Goal: Use online tool/utility: Utilize a website feature to perform a specific function

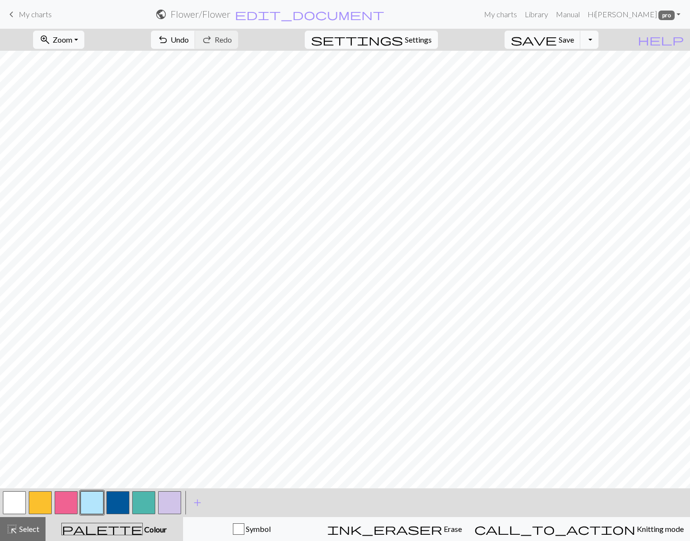
click at [432, 40] on span "Settings" at bounding box center [418, 39] width 27 height 11
select select "aran"
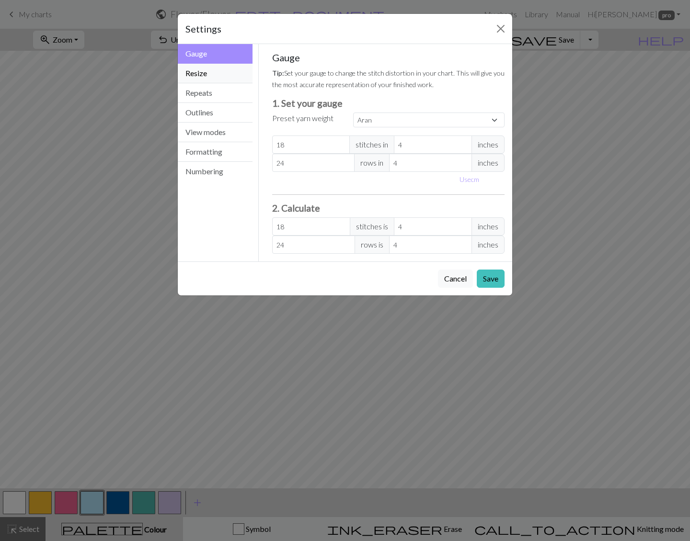
click at [226, 70] on button "Resize" at bounding box center [215, 74] width 75 height 20
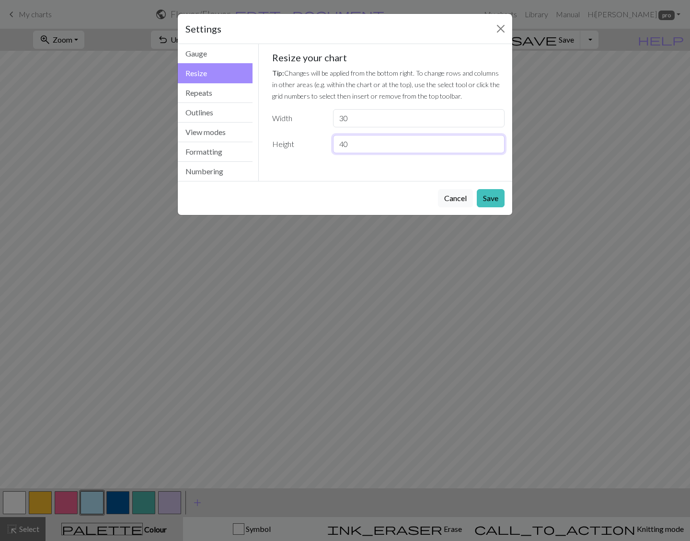
drag, startPoint x: 378, startPoint y: 144, endPoint x: 321, endPoint y: 143, distance: 57.0
click at [321, 144] on div "Height 40" at bounding box center [388, 144] width 244 height 18
type input "80"
click at [492, 196] on button "Save" at bounding box center [491, 198] width 28 height 18
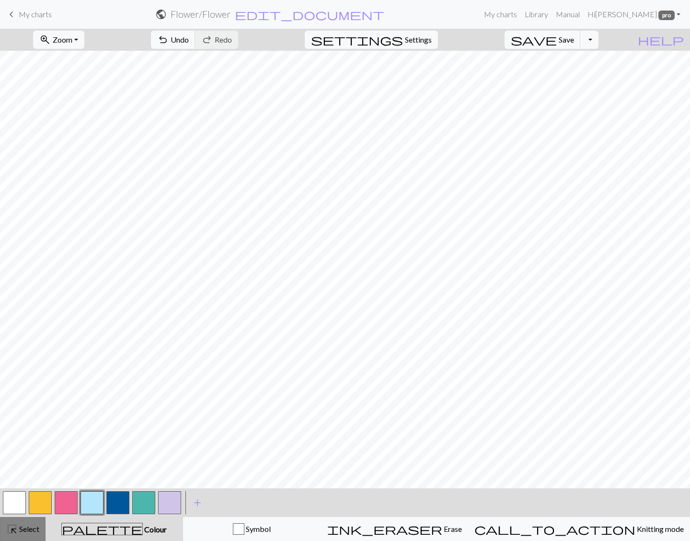
click at [30, 531] on span "Select" at bounding box center [29, 529] width 22 height 9
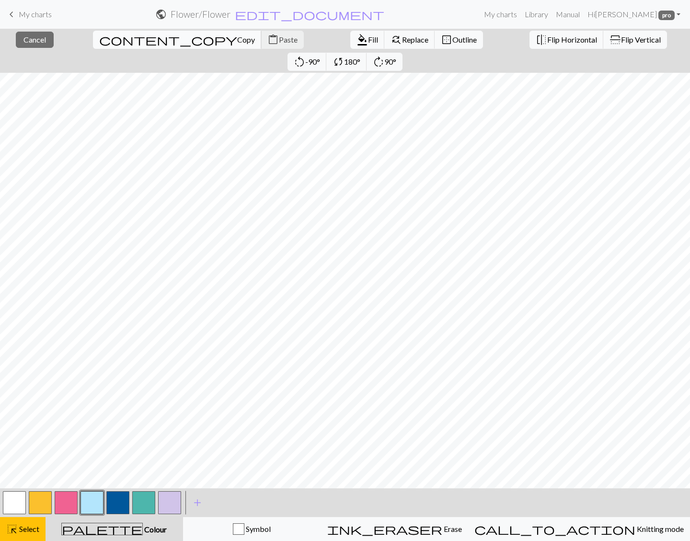
click at [237, 36] on span "Copy" at bounding box center [246, 39] width 18 height 9
click at [279, 36] on span "Paste" at bounding box center [288, 39] width 19 height 9
click at [368, 38] on span "Fill" at bounding box center [373, 39] width 10 height 9
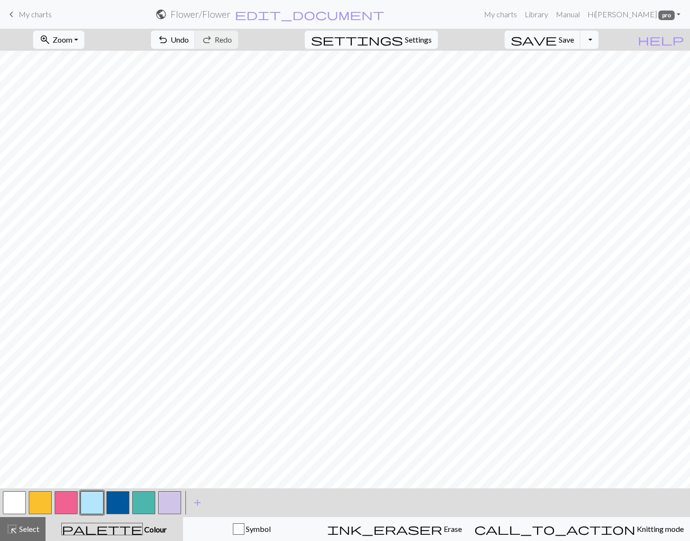
drag, startPoint x: 26, startPoint y: 528, endPoint x: 42, endPoint y: 502, distance: 31.0
click at [26, 526] on span "Select" at bounding box center [29, 529] width 22 height 9
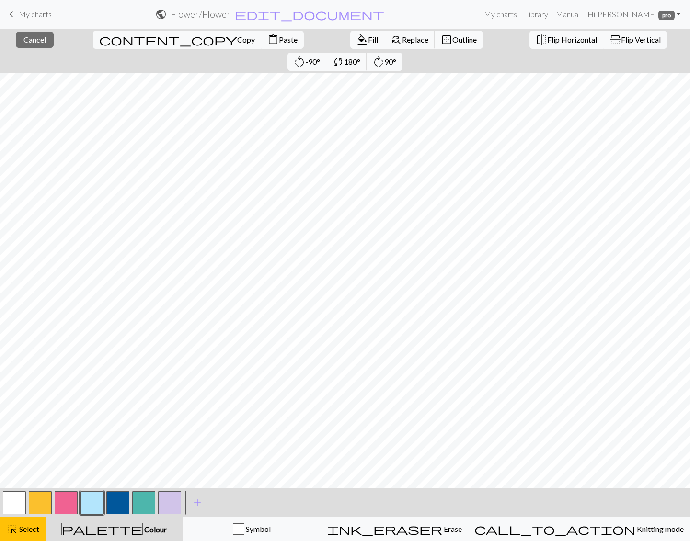
click at [14, 499] on button "button" at bounding box center [14, 502] width 23 height 23
click at [368, 38] on span "Fill" at bounding box center [373, 39] width 10 height 9
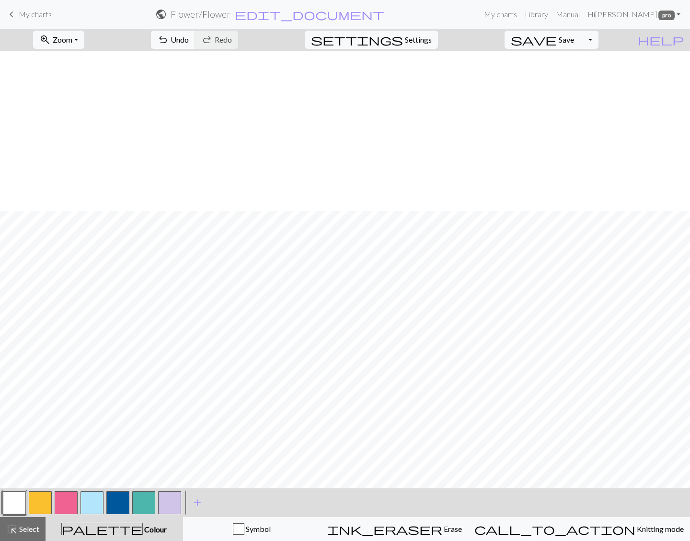
scroll to position [378, 0]
click at [176, 502] on button "button" at bounding box center [169, 502] width 23 height 23
click at [44, 498] on button "button" at bounding box center [40, 502] width 23 height 23
click at [173, 505] on button "button" at bounding box center [169, 502] width 23 height 23
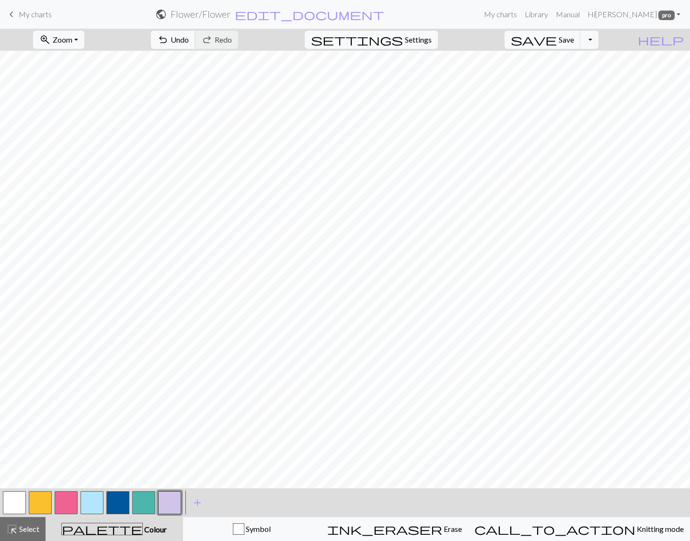
click at [36, 503] on button "button" at bounding box center [40, 502] width 23 height 23
click at [168, 506] on button "button" at bounding box center [169, 502] width 23 height 23
click at [45, 500] on button "button" at bounding box center [40, 502] width 23 height 23
click at [169, 43] on span "undo" at bounding box center [162, 39] width 11 height 13
click at [195, 34] on button "undo Undo Undo" at bounding box center [173, 40] width 45 height 18
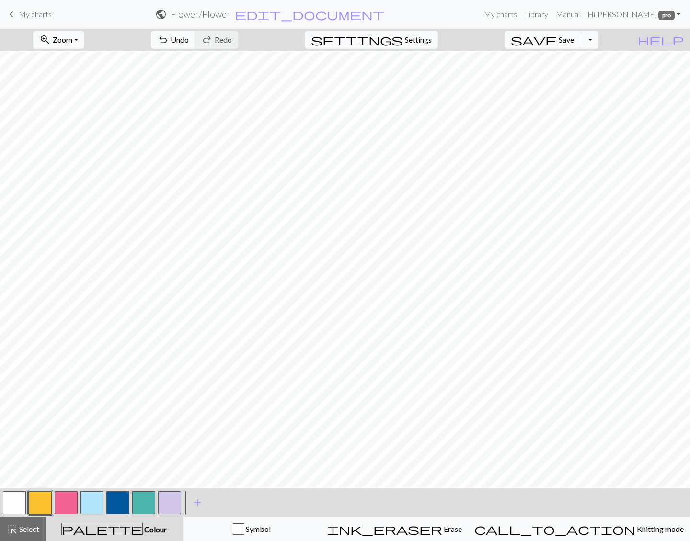
click at [169, 34] on span "undo" at bounding box center [162, 39] width 11 height 13
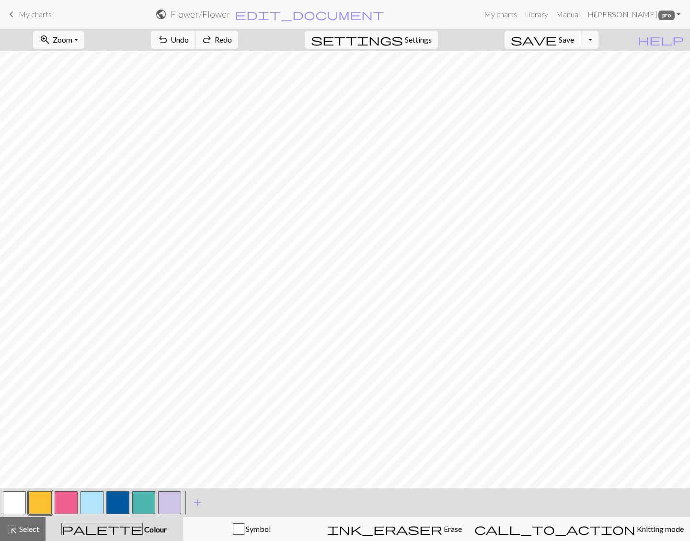
click at [169, 34] on span "undo" at bounding box center [162, 39] width 11 height 13
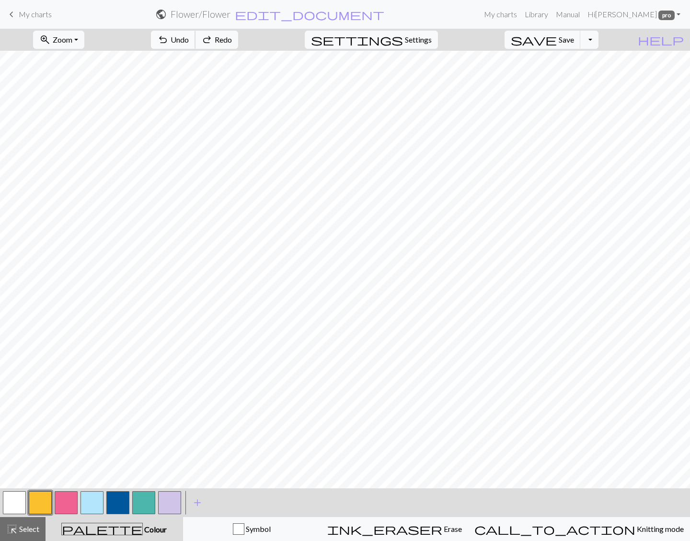
click at [169, 34] on span "undo" at bounding box center [162, 39] width 11 height 13
click at [30, 521] on button "highlight_alt Select Select" at bounding box center [23, 529] width 46 height 24
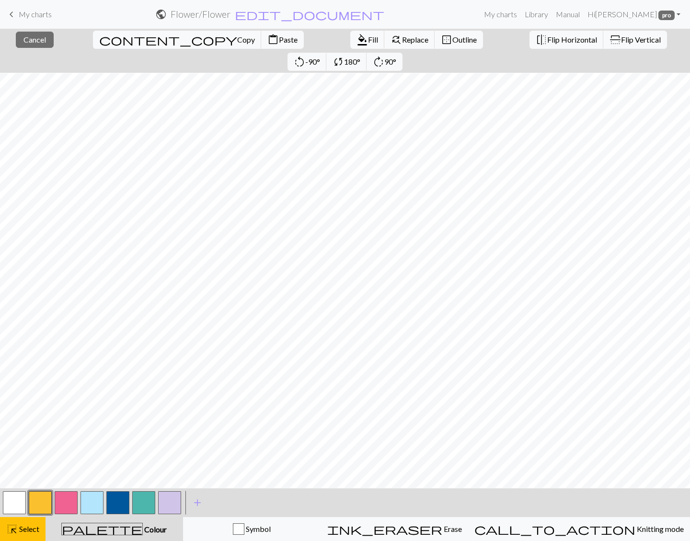
click at [171, 502] on button "button" at bounding box center [169, 502] width 23 height 23
click at [356, 39] on span "format_color_fill" at bounding box center [361, 39] width 11 height 13
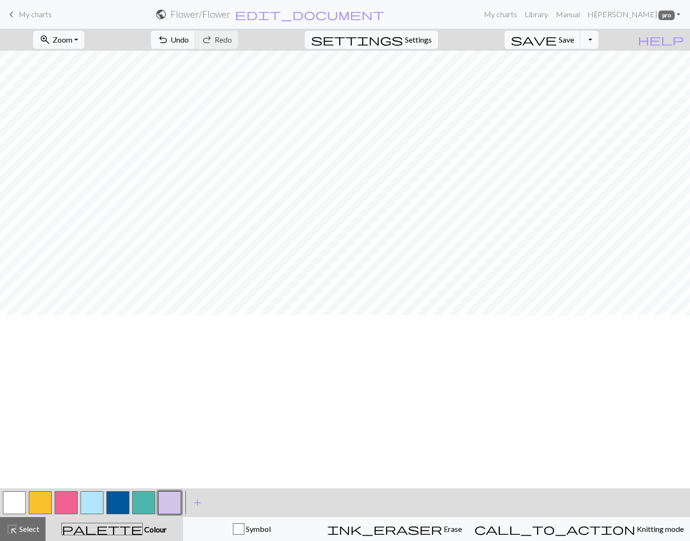
scroll to position [187, 0]
click at [91, 499] on button "button" at bounding box center [91, 502] width 23 height 23
click at [11, 525] on span "highlight_alt" at bounding box center [11, 529] width 11 height 13
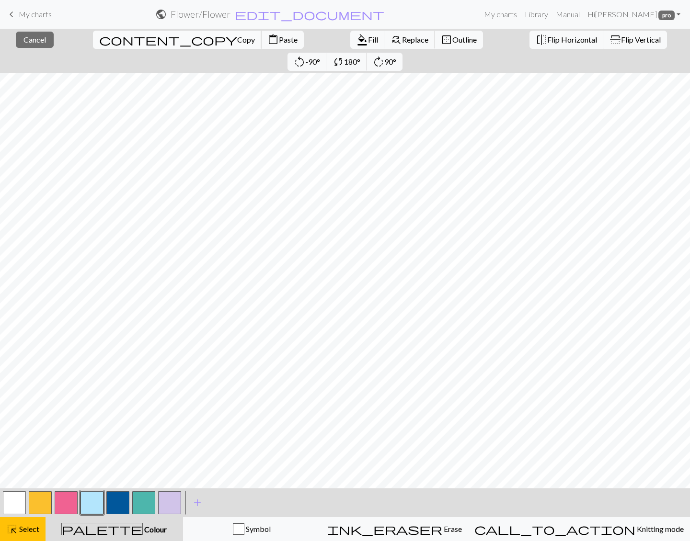
click at [237, 40] on span "Copy" at bounding box center [246, 39] width 18 height 9
click at [19, 520] on button "highlight_alt Select Select" at bounding box center [23, 529] width 46 height 24
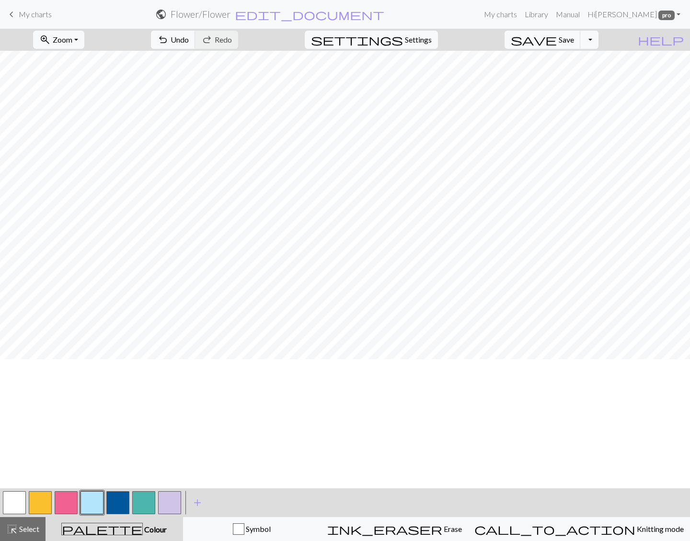
scroll to position [139, 0]
click at [33, 500] on button "button" at bounding box center [40, 502] width 23 height 23
drag, startPoint x: 224, startPoint y: 37, endPoint x: 225, endPoint y: 42, distance: 5.0
click at [169, 37] on span "undo" at bounding box center [162, 39] width 11 height 13
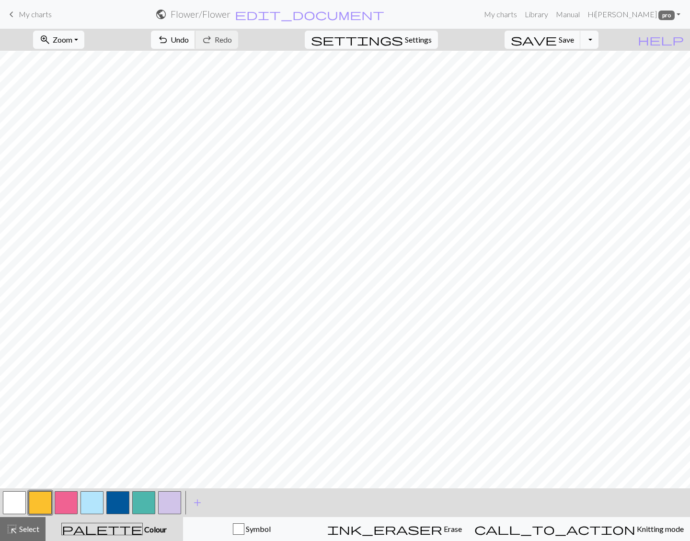
click at [189, 41] on span "Undo" at bounding box center [180, 39] width 18 height 9
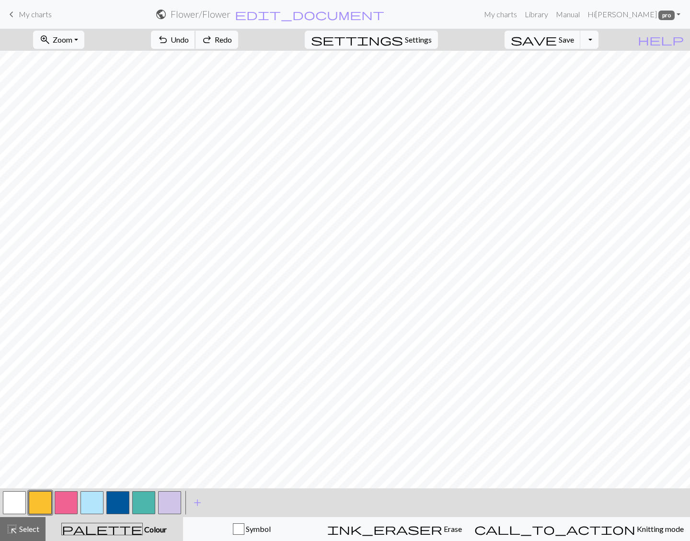
click at [189, 41] on span "Undo" at bounding box center [180, 39] width 18 height 9
drag, startPoint x: 169, startPoint y: 501, endPoint x: 186, endPoint y: 483, distance: 24.4
click at [169, 499] on button "button" at bounding box center [169, 502] width 23 height 23
click at [42, 505] on button "button" at bounding box center [40, 502] width 23 height 23
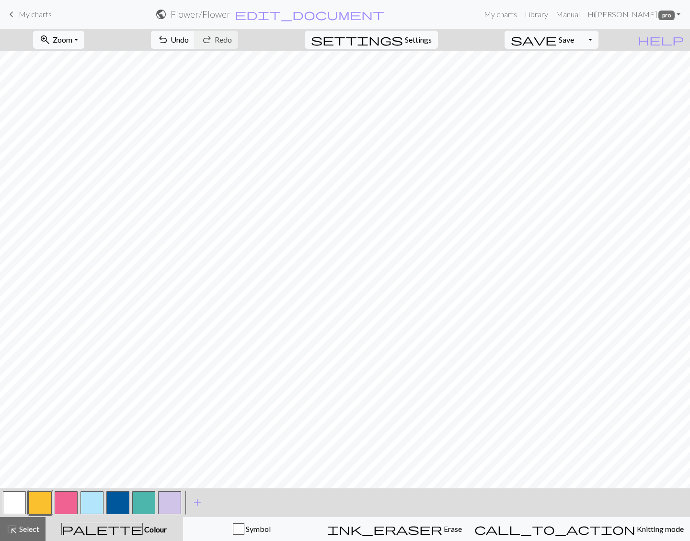
click at [174, 502] on button "button" at bounding box center [169, 502] width 23 height 23
click at [42, 503] on button "button" at bounding box center [40, 502] width 23 height 23
click at [189, 40] on span "Undo" at bounding box center [180, 39] width 18 height 9
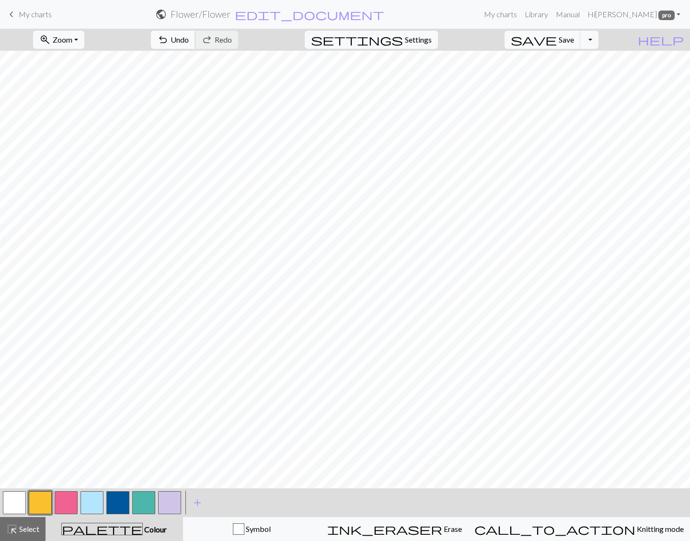
click at [189, 39] on span "Undo" at bounding box center [180, 39] width 18 height 9
drag, startPoint x: 169, startPoint y: 499, endPoint x: 209, endPoint y: 483, distance: 43.2
click at [170, 498] on button "button" at bounding box center [169, 502] width 23 height 23
click at [37, 509] on button "button" at bounding box center [40, 502] width 23 height 23
click at [161, 502] on button "button" at bounding box center [169, 502] width 23 height 23
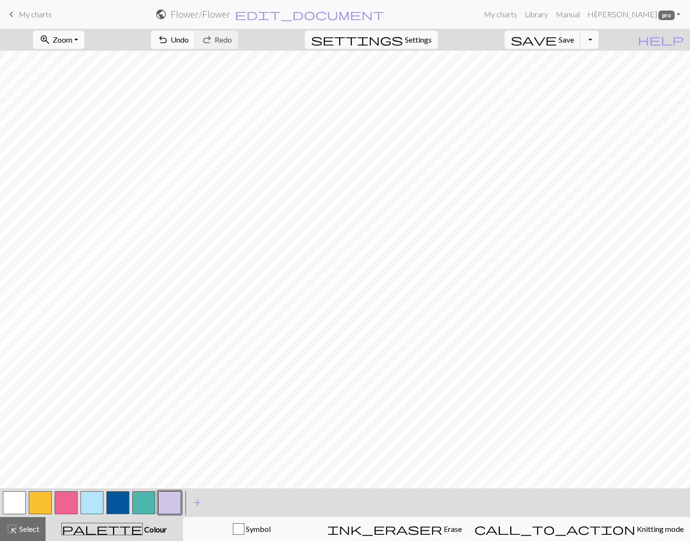
click at [51, 503] on button "button" at bounding box center [40, 502] width 23 height 23
click at [169, 500] on button "button" at bounding box center [169, 502] width 23 height 23
click at [171, 500] on button "button" at bounding box center [169, 502] width 23 height 23
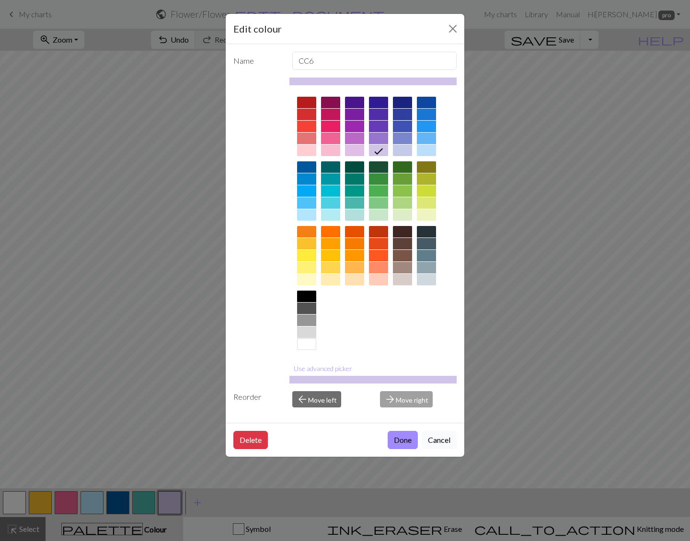
click at [441, 434] on button "Cancel" at bounding box center [439, 440] width 35 height 18
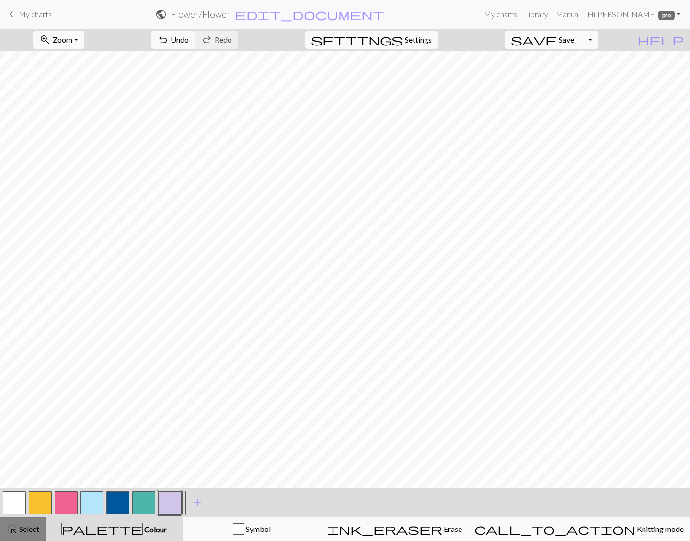
click at [36, 528] on span "Select" at bounding box center [29, 529] width 22 height 9
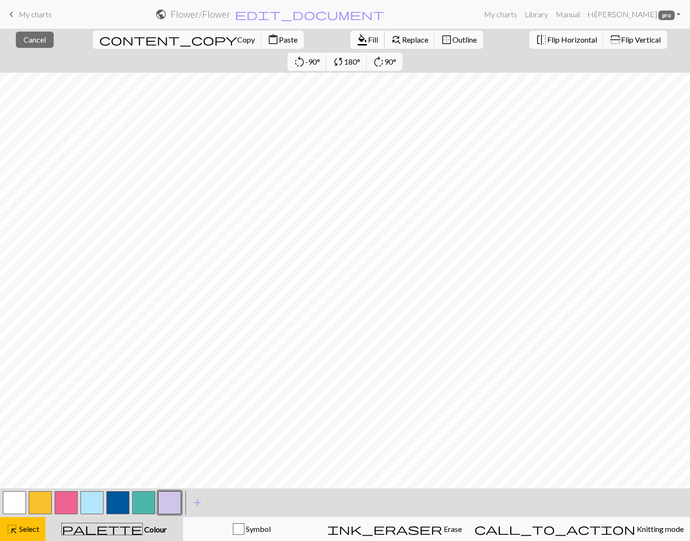
click at [356, 40] on span "format_color_fill" at bounding box center [361, 39] width 11 height 13
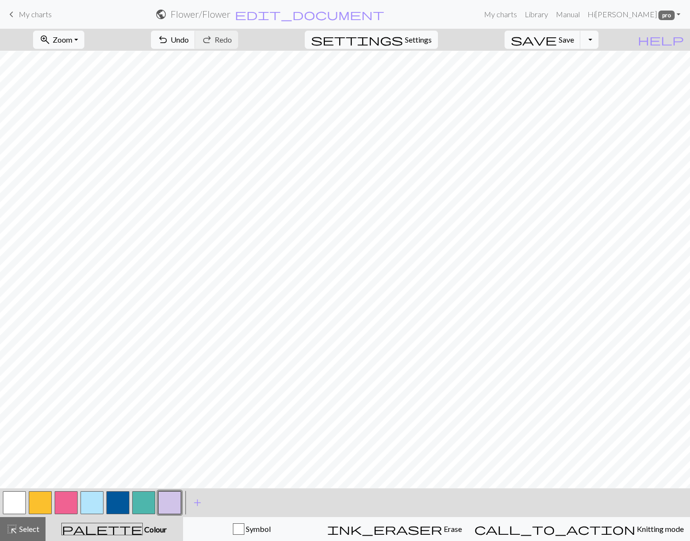
click at [38, 498] on button "button" at bounding box center [40, 502] width 23 height 23
click at [22, 524] on div "highlight_alt Select Select" at bounding box center [22, 529] width 33 height 11
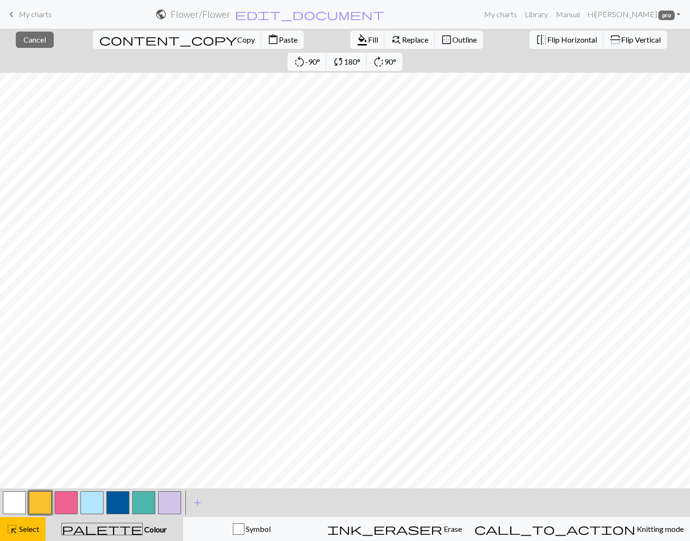
click at [10, 507] on button "button" at bounding box center [14, 502] width 23 height 23
click at [368, 41] on span "Fill" at bounding box center [373, 39] width 10 height 9
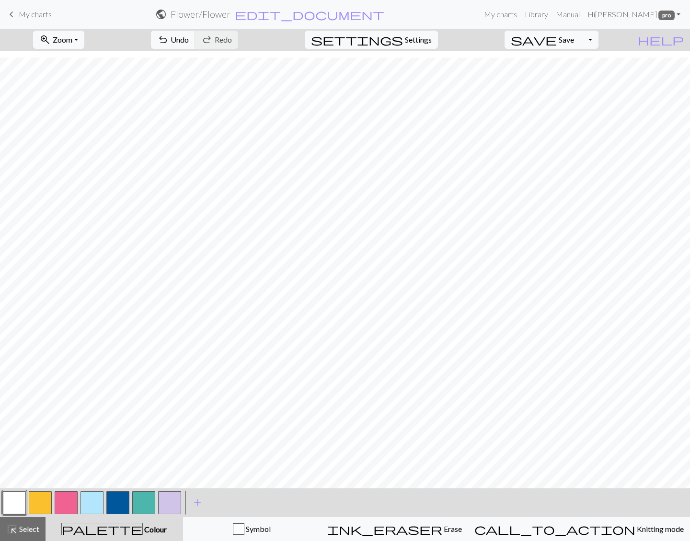
click at [98, 503] on button "button" at bounding box center [91, 502] width 23 height 23
click at [113, 500] on button "button" at bounding box center [117, 502] width 23 height 23
click at [189, 44] on span "Undo" at bounding box center [180, 39] width 18 height 9
click at [189, 35] on span "Undo" at bounding box center [180, 39] width 18 height 9
click at [86, 508] on button "button" at bounding box center [91, 502] width 23 height 23
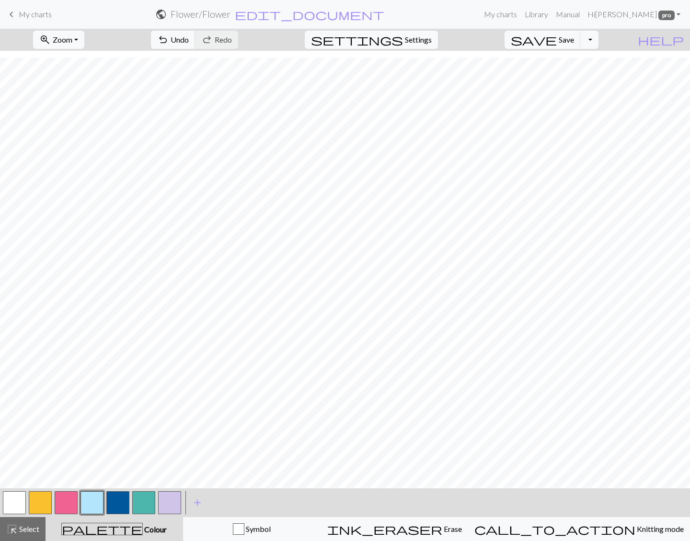
click at [13, 506] on button "button" at bounding box center [14, 502] width 23 height 23
click at [174, 498] on button "button" at bounding box center [169, 502] width 23 height 23
click at [36, 500] on button "button" at bounding box center [40, 502] width 23 height 23
click at [189, 38] on span "Undo" at bounding box center [180, 39] width 18 height 9
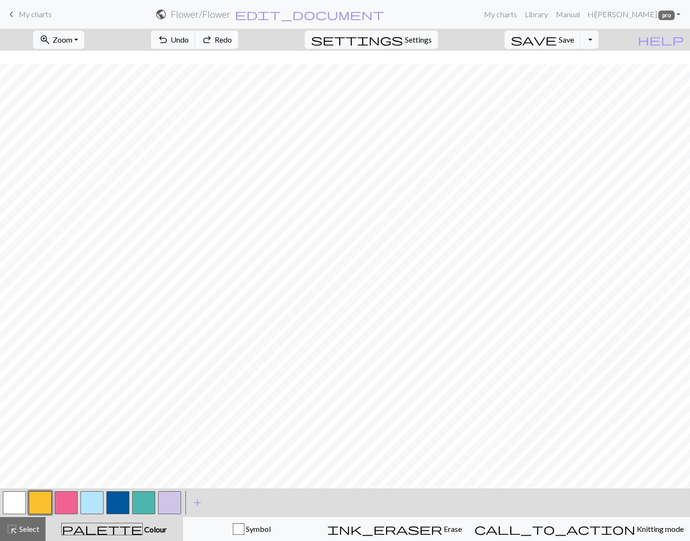
scroll to position [235, 0]
click at [189, 43] on span "Undo" at bounding box center [180, 39] width 18 height 9
click at [169, 33] on span "undo" at bounding box center [162, 39] width 11 height 13
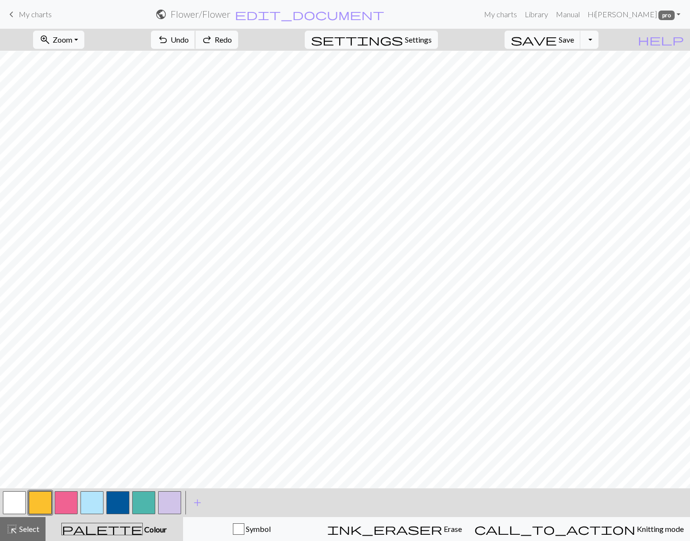
click at [169, 33] on span "undo" at bounding box center [162, 39] width 11 height 13
click at [117, 502] on button "button" at bounding box center [117, 502] width 23 height 23
click at [59, 503] on button "button" at bounding box center [66, 502] width 23 height 23
click at [195, 42] on button "undo Undo Undo" at bounding box center [173, 40] width 45 height 18
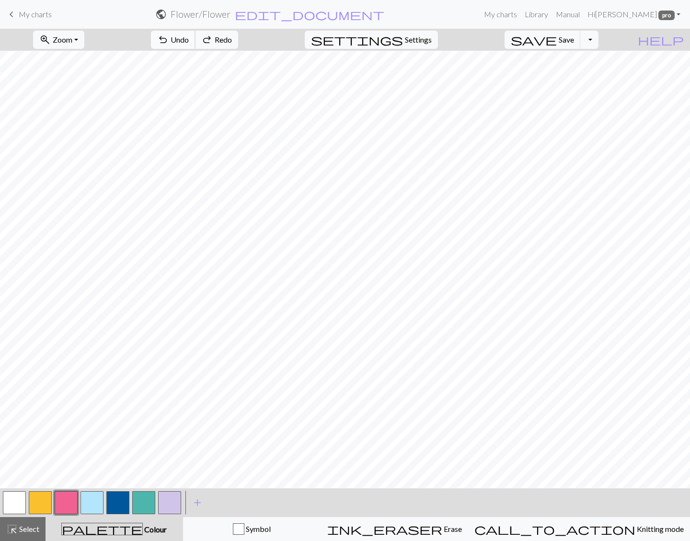
click at [189, 39] on span "Undo" at bounding box center [180, 39] width 18 height 9
click at [189, 38] on span "Undo" at bounding box center [180, 39] width 18 height 9
click at [189, 39] on span "Undo" at bounding box center [180, 39] width 18 height 9
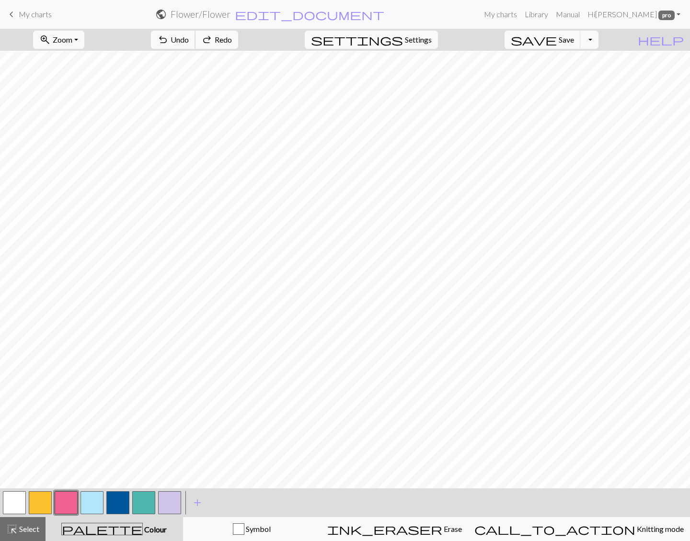
click at [189, 39] on span "Undo" at bounding box center [180, 39] width 18 height 9
drag, startPoint x: 174, startPoint y: 504, endPoint x: 181, endPoint y: 484, distance: 21.1
click at [174, 503] on button "button" at bounding box center [169, 502] width 23 height 23
drag, startPoint x: 64, startPoint y: 505, endPoint x: 88, endPoint y: 482, distance: 33.2
click at [64, 504] on button "button" at bounding box center [66, 502] width 23 height 23
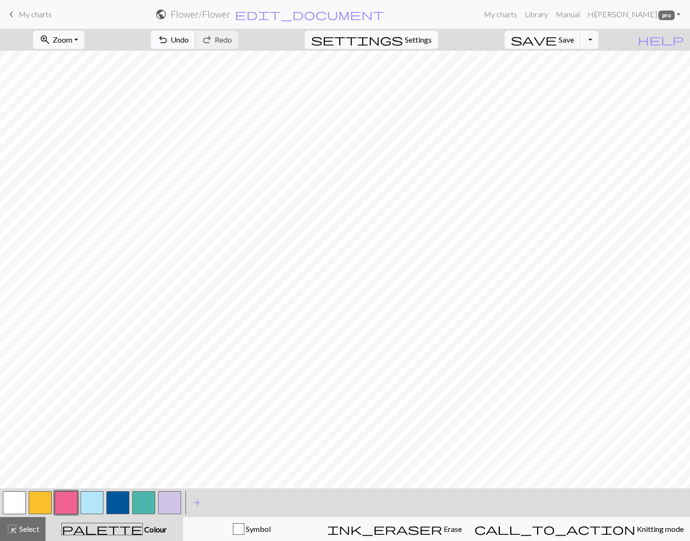
click at [195, 41] on button "undo Undo Undo" at bounding box center [173, 40] width 45 height 18
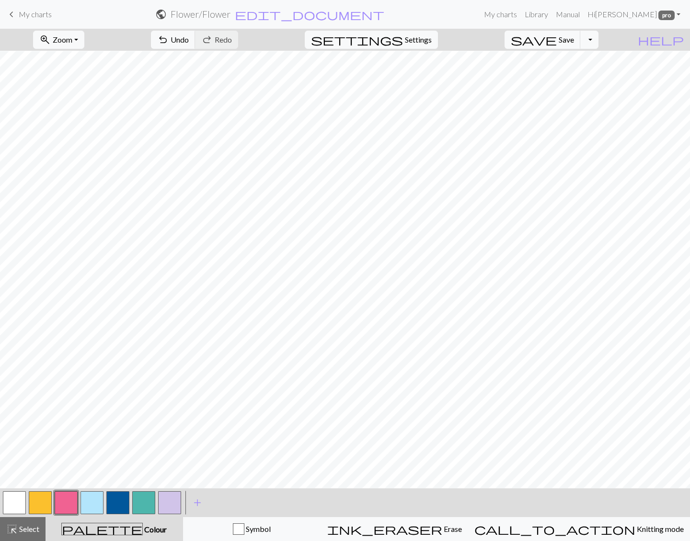
click at [172, 496] on button "button" at bounding box center [169, 502] width 23 height 23
click at [63, 500] on button "button" at bounding box center [66, 502] width 23 height 23
click at [166, 507] on button "button" at bounding box center [169, 502] width 23 height 23
click at [189, 42] on span "Undo" at bounding box center [180, 39] width 18 height 9
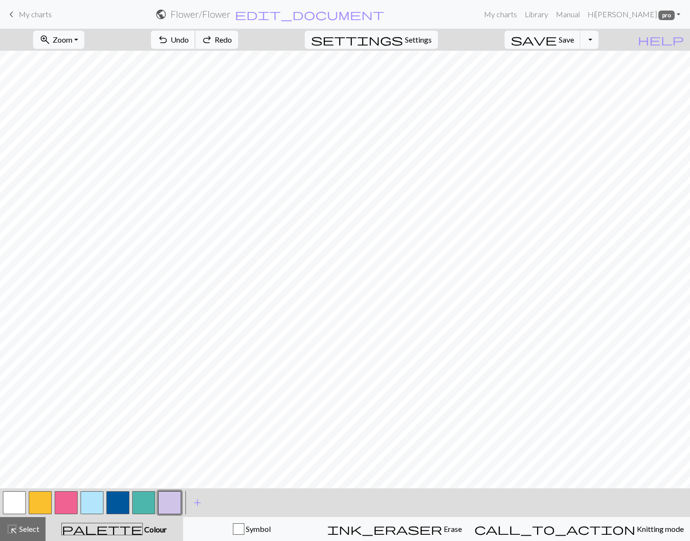
click at [189, 42] on span "Undo" at bounding box center [180, 39] width 18 height 9
click at [59, 505] on button "button" at bounding box center [66, 502] width 23 height 23
click at [169, 505] on button "button" at bounding box center [169, 502] width 23 height 23
click at [189, 42] on span "Undo" at bounding box center [180, 39] width 18 height 9
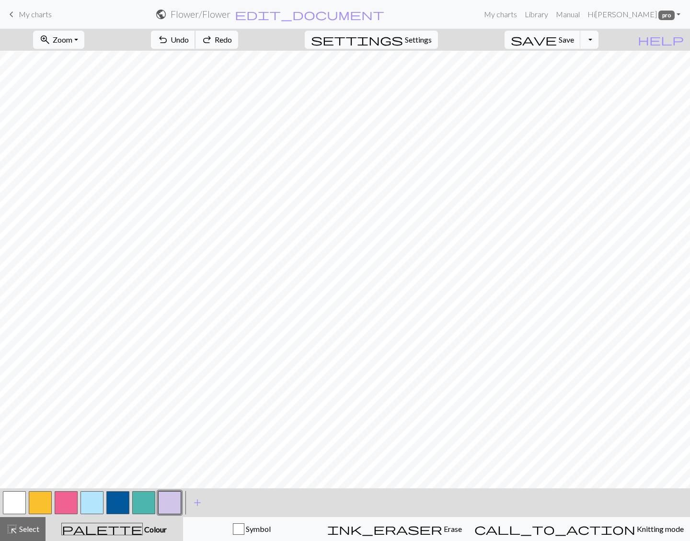
click at [189, 41] on span "Undo" at bounding box center [180, 39] width 18 height 9
click at [34, 528] on span "Select" at bounding box center [29, 529] width 22 height 9
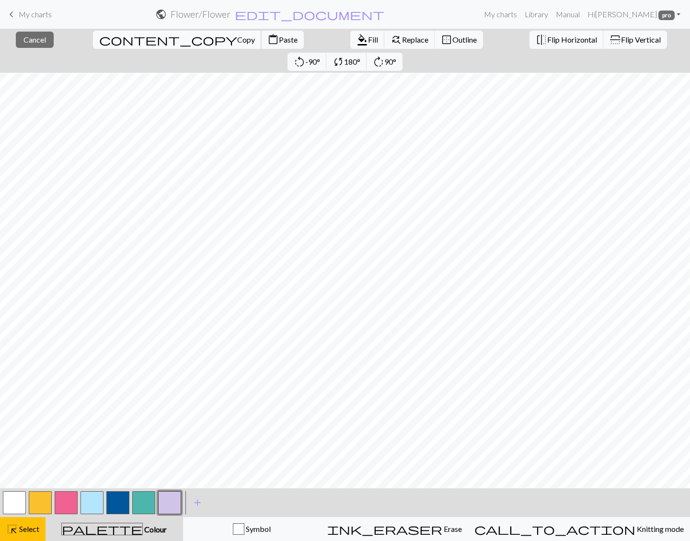
click at [237, 37] on span "Copy" at bounding box center [246, 39] width 18 height 9
click at [180, 504] on button "button" at bounding box center [169, 502] width 23 height 23
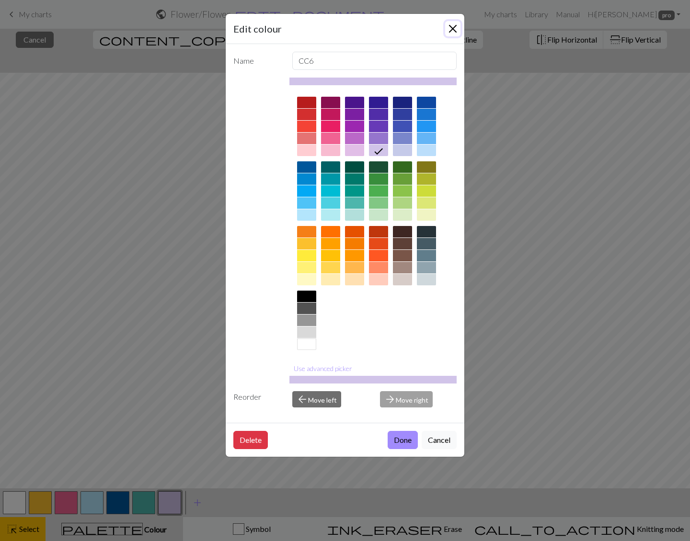
click at [456, 28] on button "Close" at bounding box center [452, 28] width 15 height 15
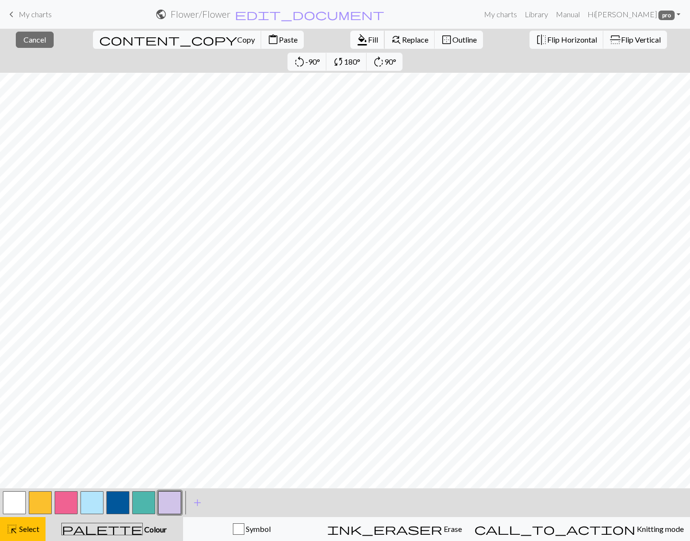
click at [356, 41] on span "format_color_fill" at bounding box center [361, 39] width 11 height 13
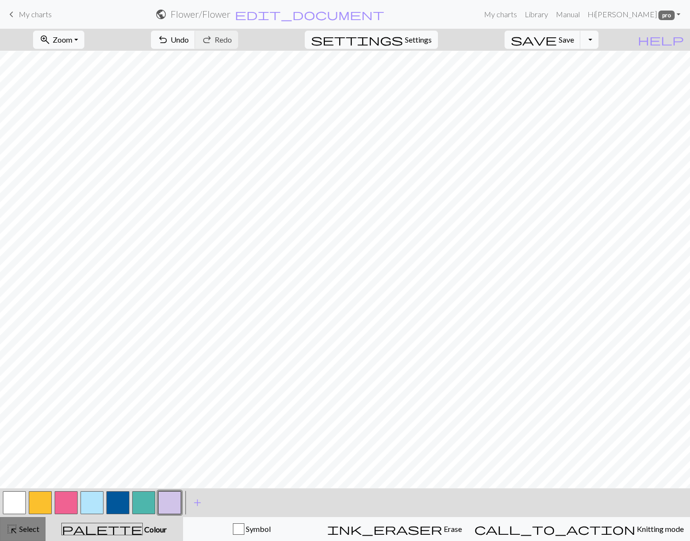
click at [23, 525] on span "Select" at bounding box center [29, 529] width 22 height 9
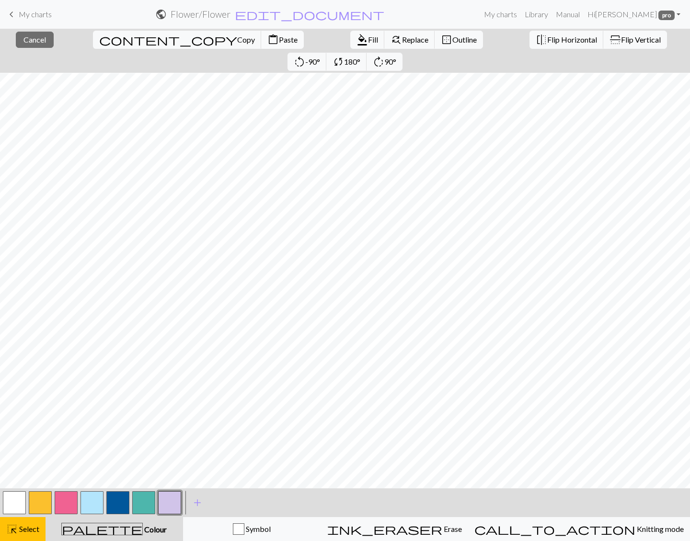
click at [279, 43] on span "Paste" at bounding box center [288, 39] width 19 height 9
click at [17, 528] on span "highlight_alt" at bounding box center [11, 529] width 11 height 13
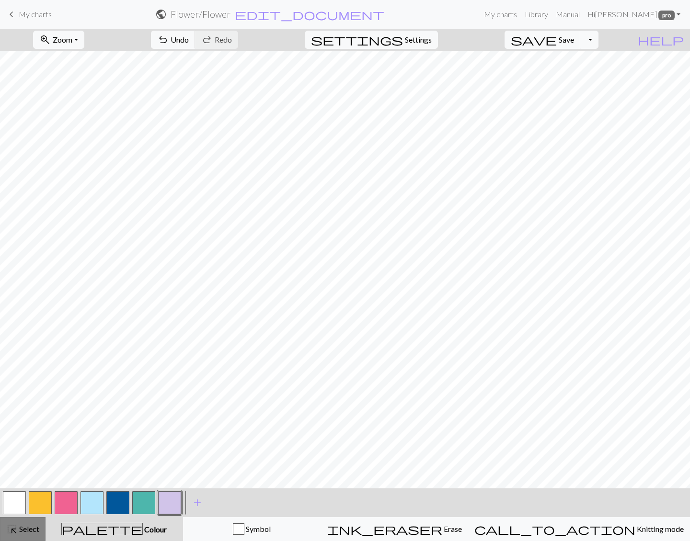
drag, startPoint x: 28, startPoint y: 524, endPoint x: 64, endPoint y: 485, distance: 52.9
click at [28, 524] on div "highlight_alt Select Select" at bounding box center [22, 529] width 33 height 11
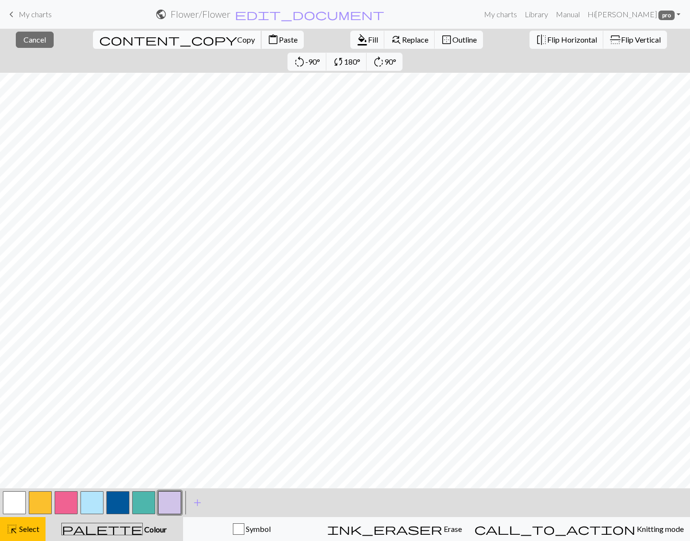
click at [99, 38] on span "content_copy" at bounding box center [168, 39] width 138 height 13
click at [279, 40] on span "Paste" at bounding box center [288, 39] width 19 height 9
click at [23, 529] on span "Select" at bounding box center [29, 529] width 22 height 9
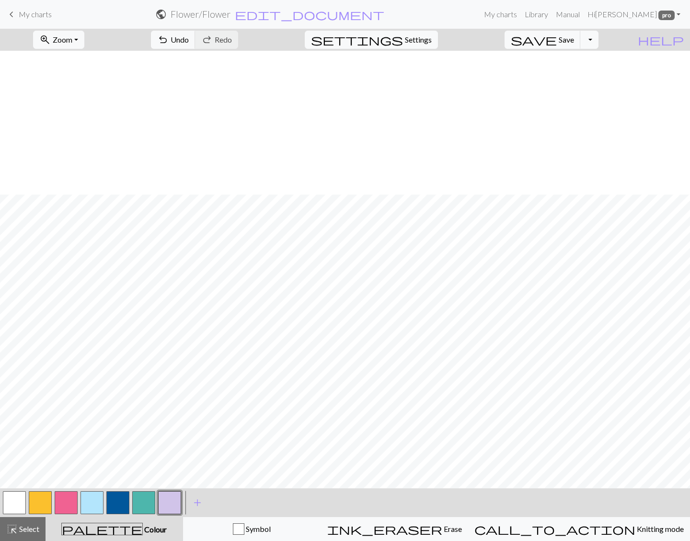
scroll to position [378, 0]
click at [581, 38] on button "save Save Save" at bounding box center [542, 40] width 76 height 18
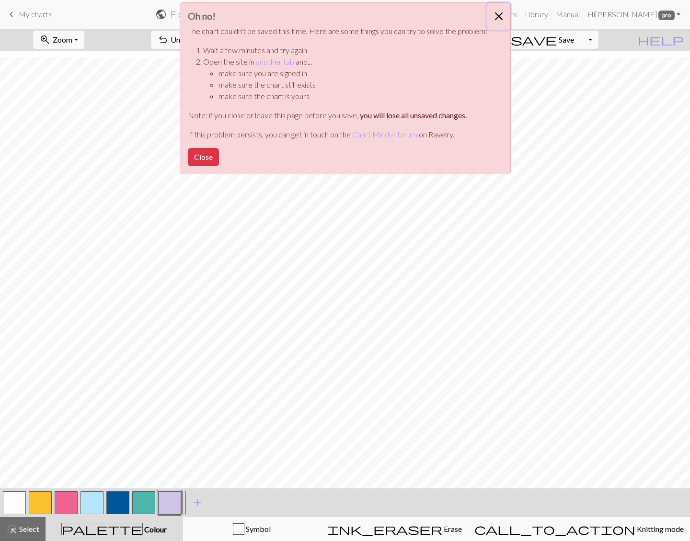
click at [501, 11] on button "Close" at bounding box center [498, 16] width 23 height 27
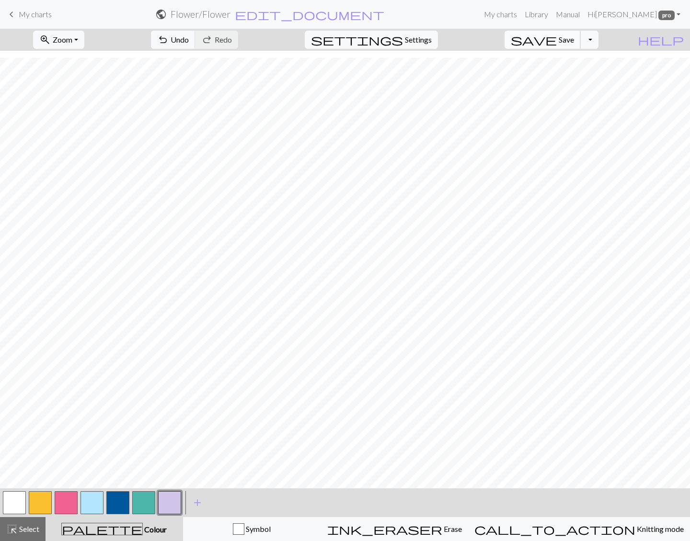
click at [557, 38] on span "save" at bounding box center [534, 39] width 46 height 13
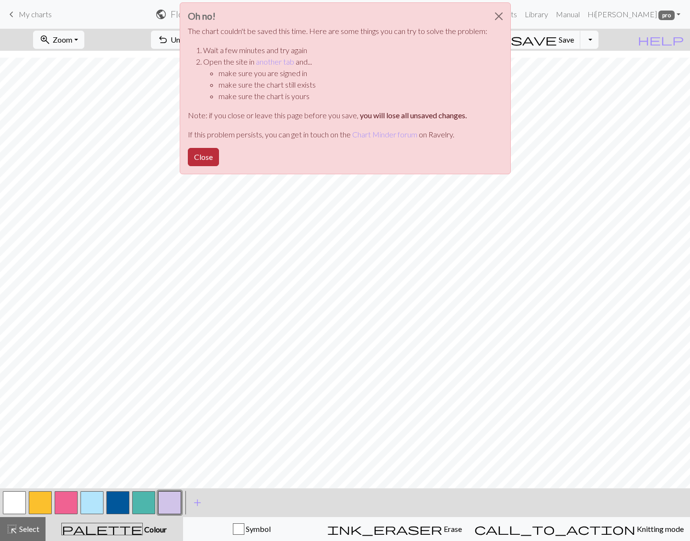
click at [209, 154] on button "Close" at bounding box center [203, 157] width 31 height 18
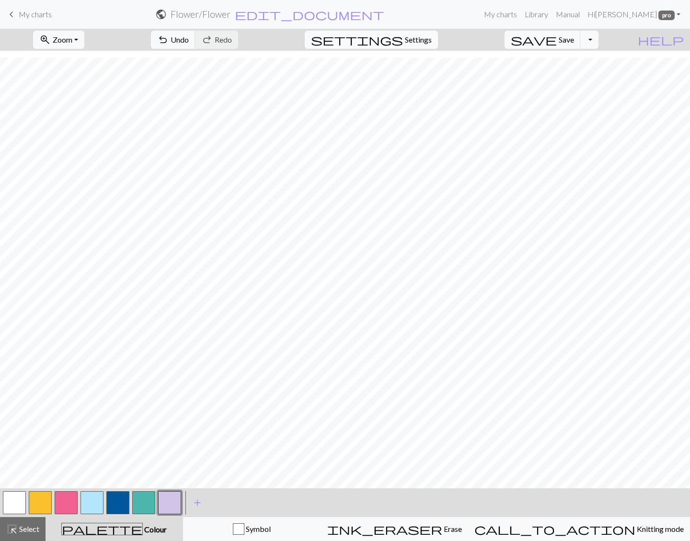
click at [423, 31] on button "settings Settings" at bounding box center [371, 40] width 133 height 18
select select "aran"
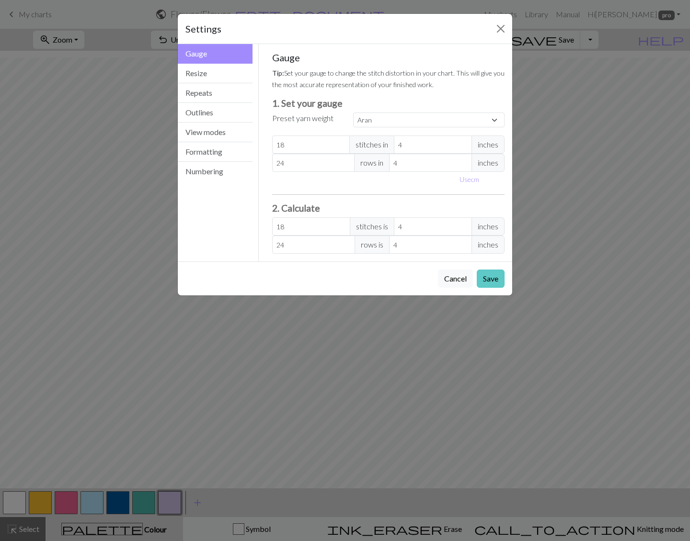
click at [491, 275] on button "Save" at bounding box center [491, 279] width 28 height 18
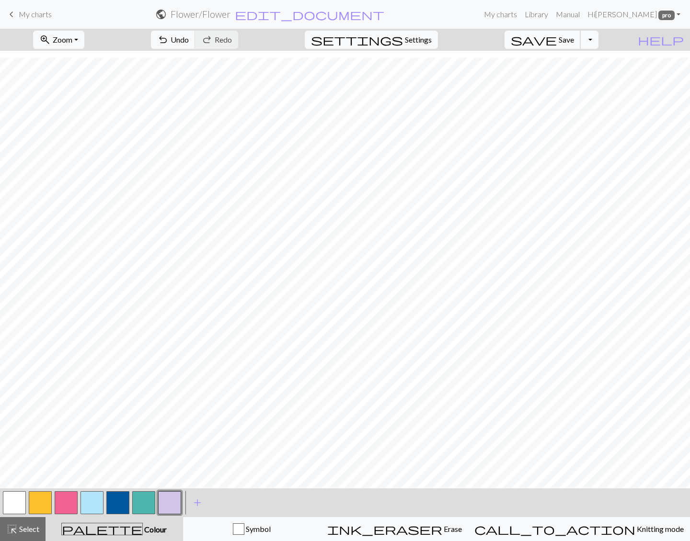
click at [574, 42] on span "Save" at bounding box center [566, 39] width 15 height 9
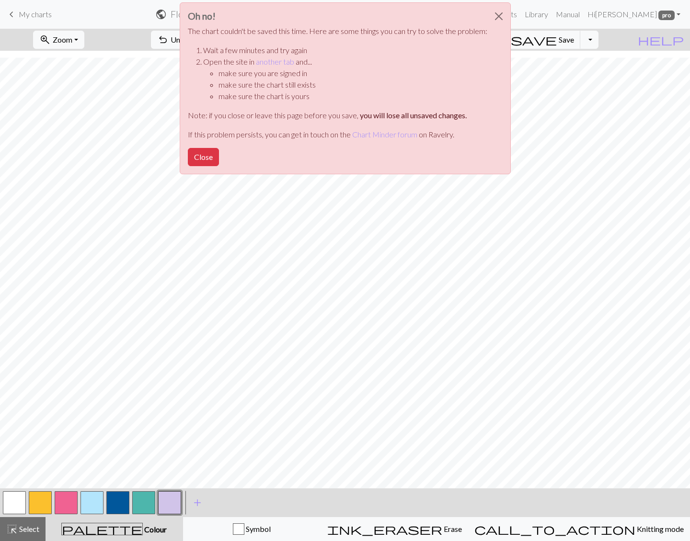
drag, startPoint x: 209, startPoint y: 155, endPoint x: 232, endPoint y: 150, distance: 22.9
click at [209, 155] on button "Close" at bounding box center [203, 157] width 31 height 18
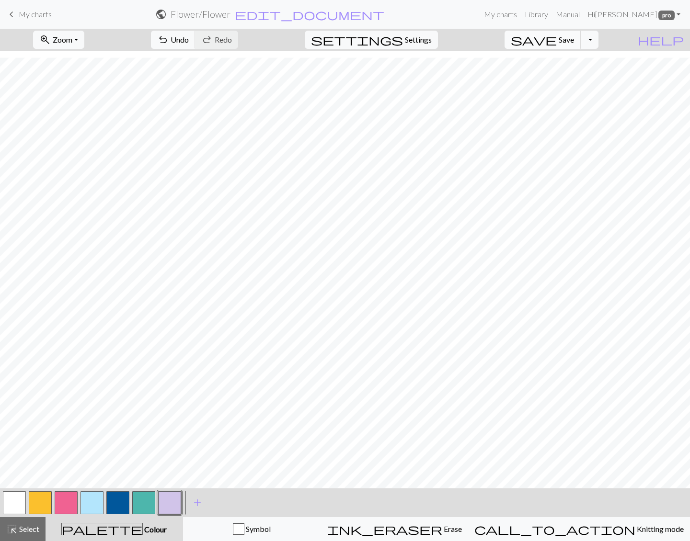
click at [574, 43] on span "Save" at bounding box center [566, 39] width 15 height 9
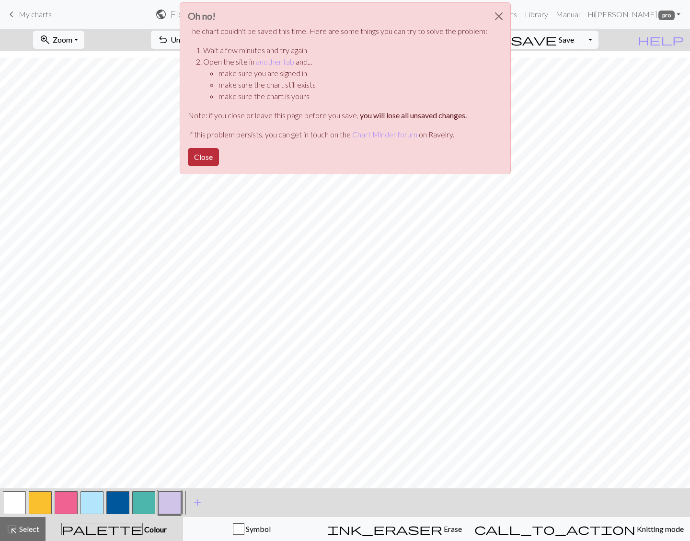
click at [197, 159] on button "Close" at bounding box center [203, 157] width 31 height 18
